Goal: Task Accomplishment & Management: Use online tool/utility

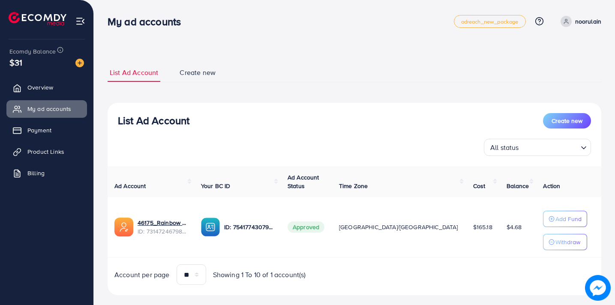
click at [301, 57] on div "**********" at bounding box center [355, 179] width 494 height 252
click at [37, 34] on li at bounding box center [41, 20] width 65 height 34
